Goal: Find specific page/section: Find specific page/section

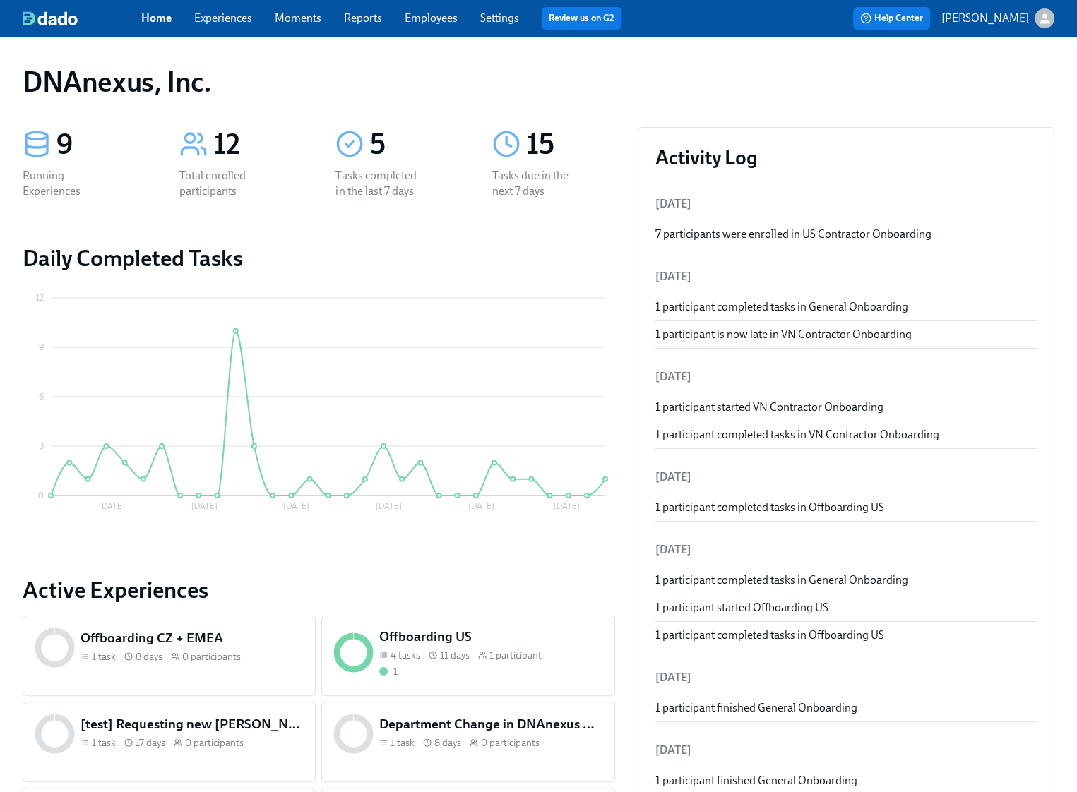
click at [241, 21] on link "Experiences" at bounding box center [223, 17] width 58 height 13
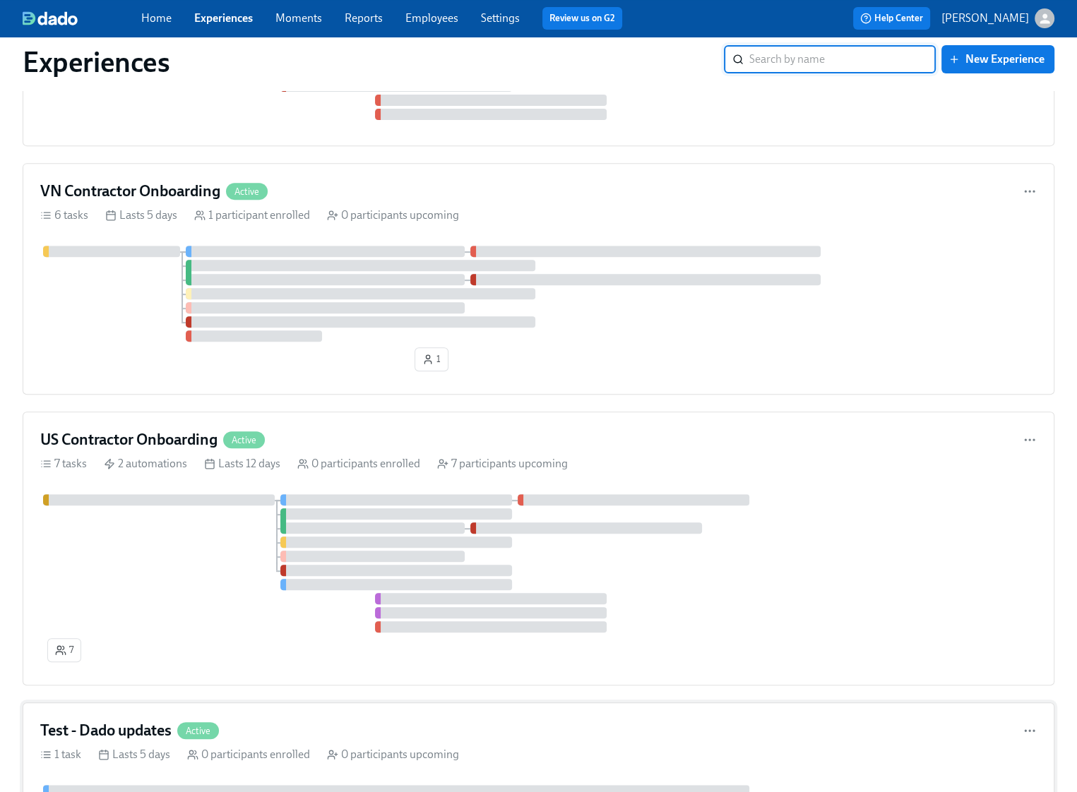
scroll to position [777, 0]
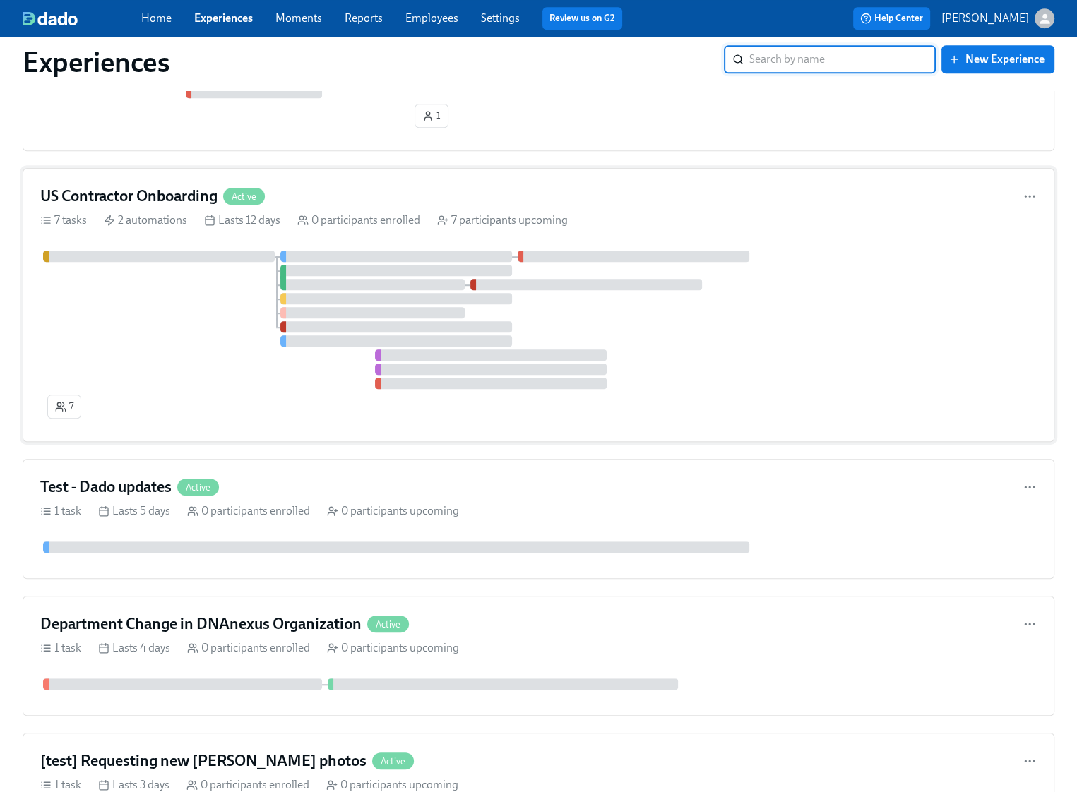
click at [136, 333] on div at bounding box center [538, 320] width 996 height 138
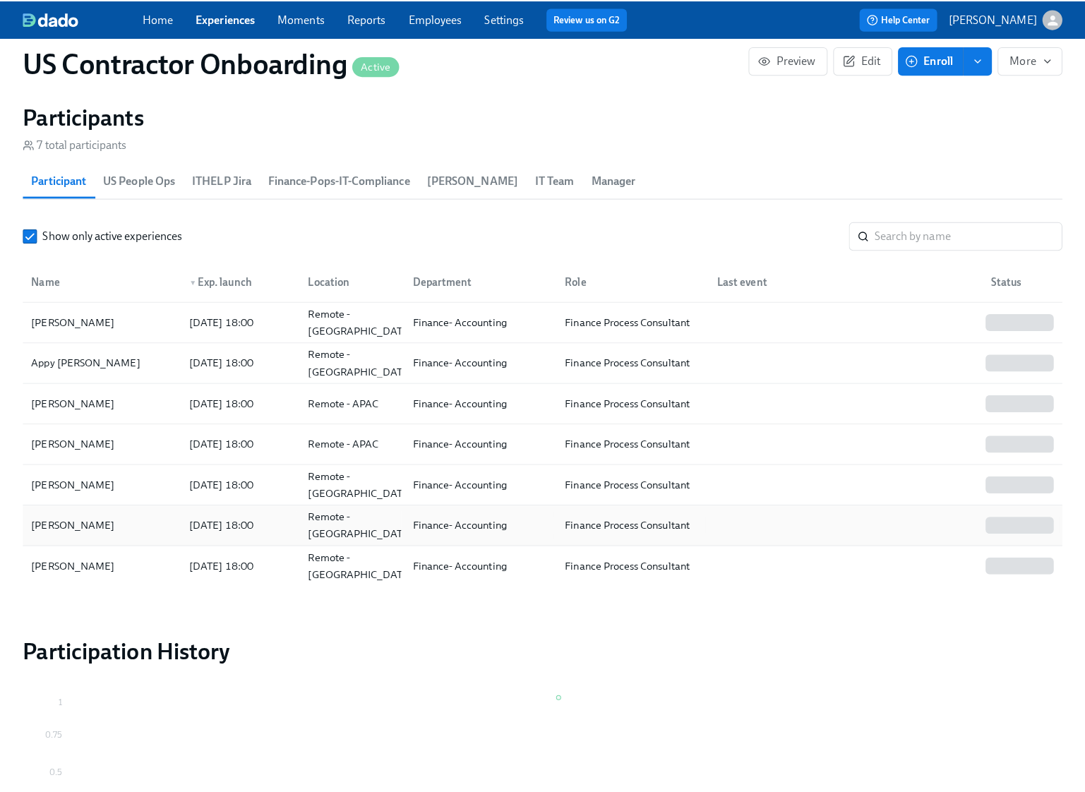
scroll to position [1410, 0]
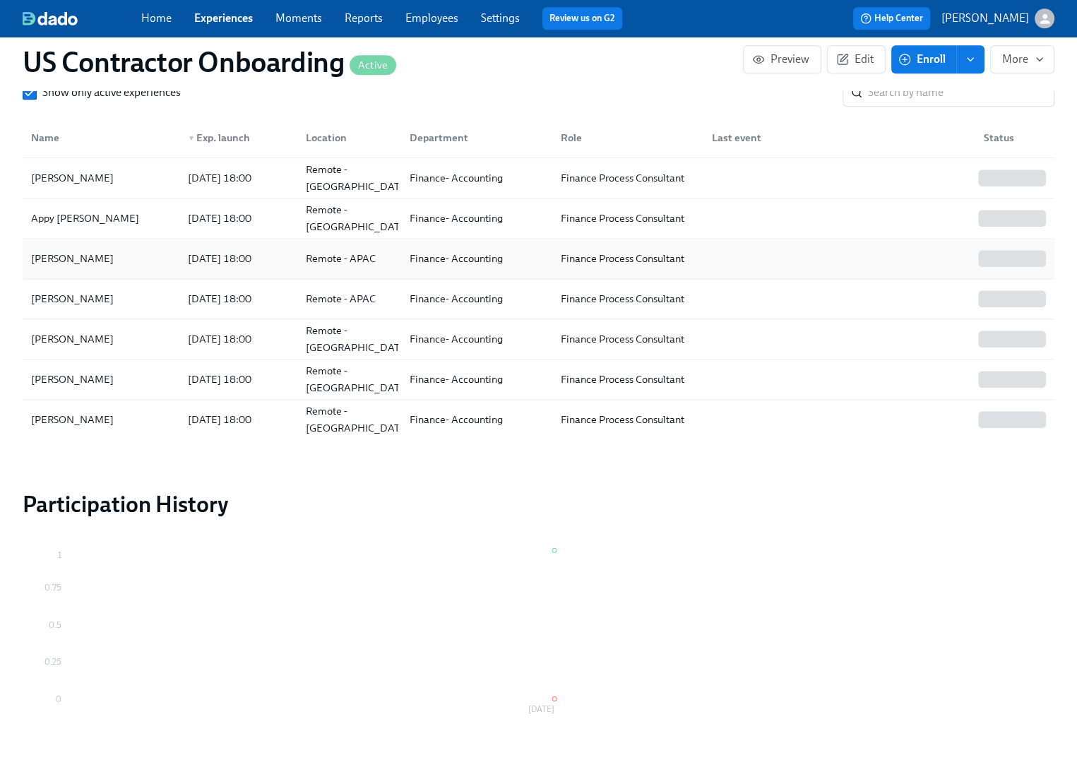
click at [56, 262] on div "[PERSON_NAME]" at bounding box center [72, 258] width 94 height 17
